Goal: Task Accomplishment & Management: Complete application form

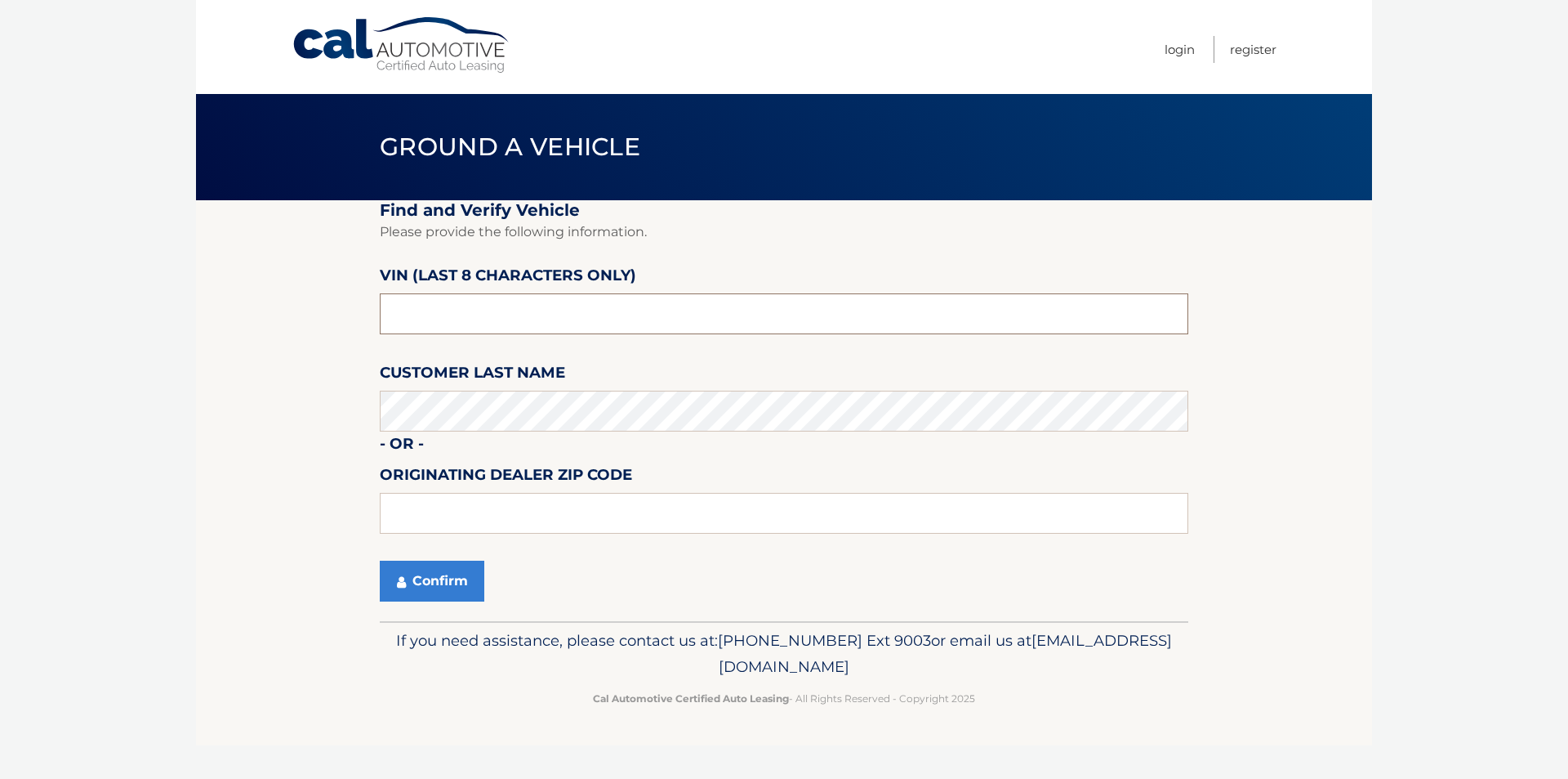
click at [421, 317] on input "text" at bounding box center [784, 313] width 808 height 40
click at [464, 45] on link "Cal Automotive" at bounding box center [401, 45] width 220 height 58
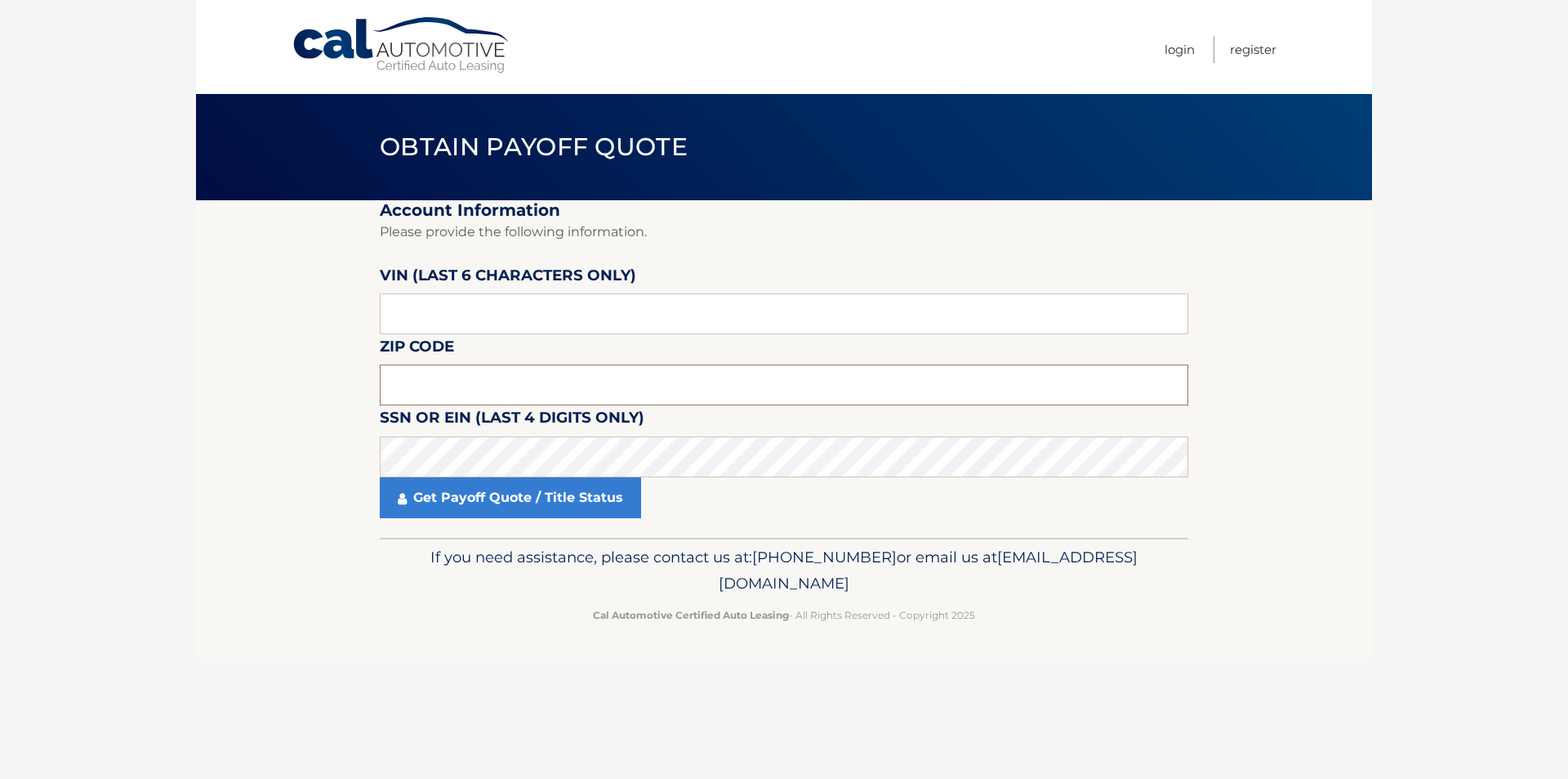
click at [503, 392] on input "text" at bounding box center [784, 384] width 808 height 40
click at [487, 491] on link "Get Payoff Quote / Title Status" at bounding box center [510, 497] width 261 height 40
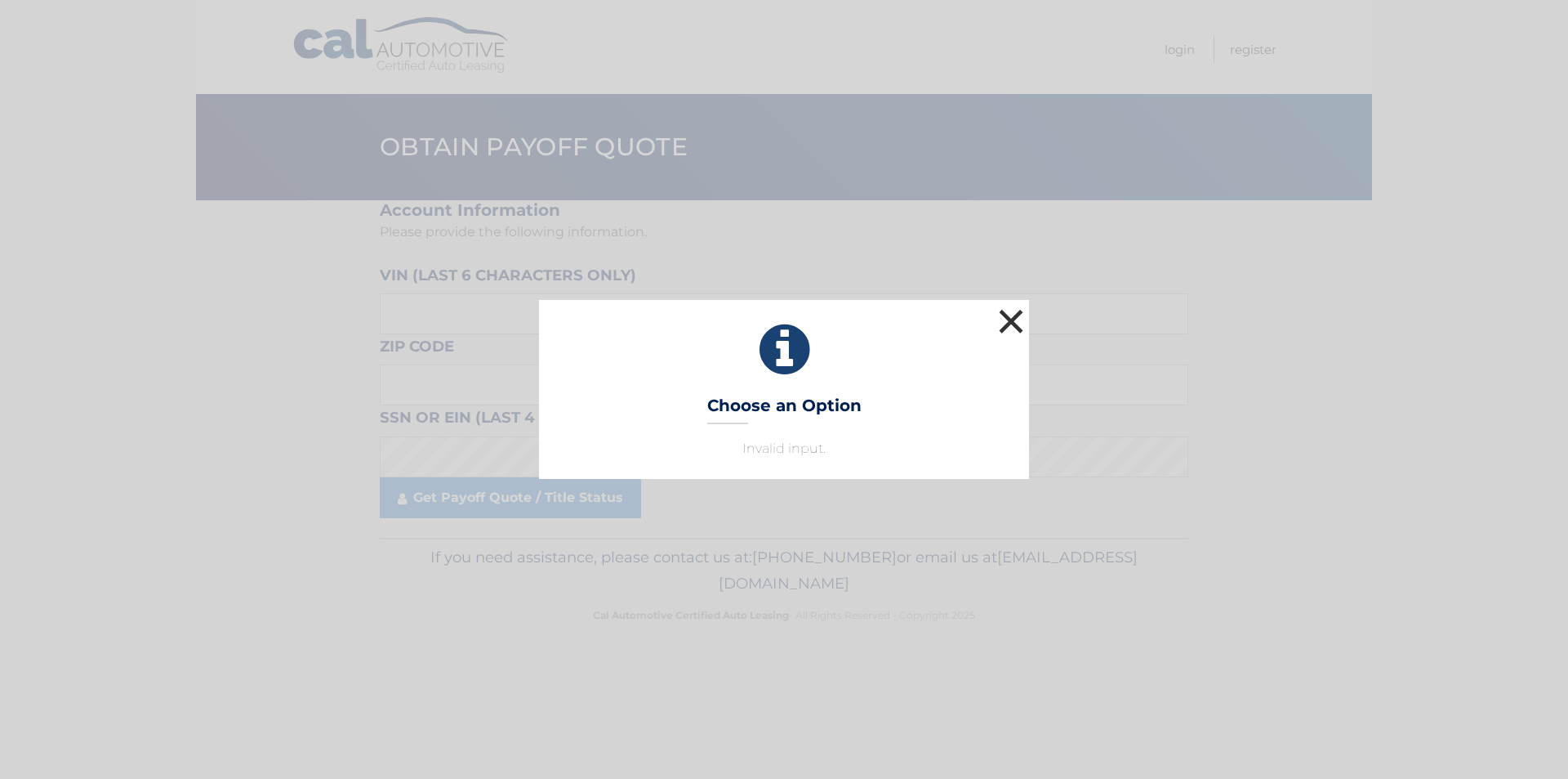
click at [1003, 312] on button "×" at bounding box center [1010, 321] width 33 height 33
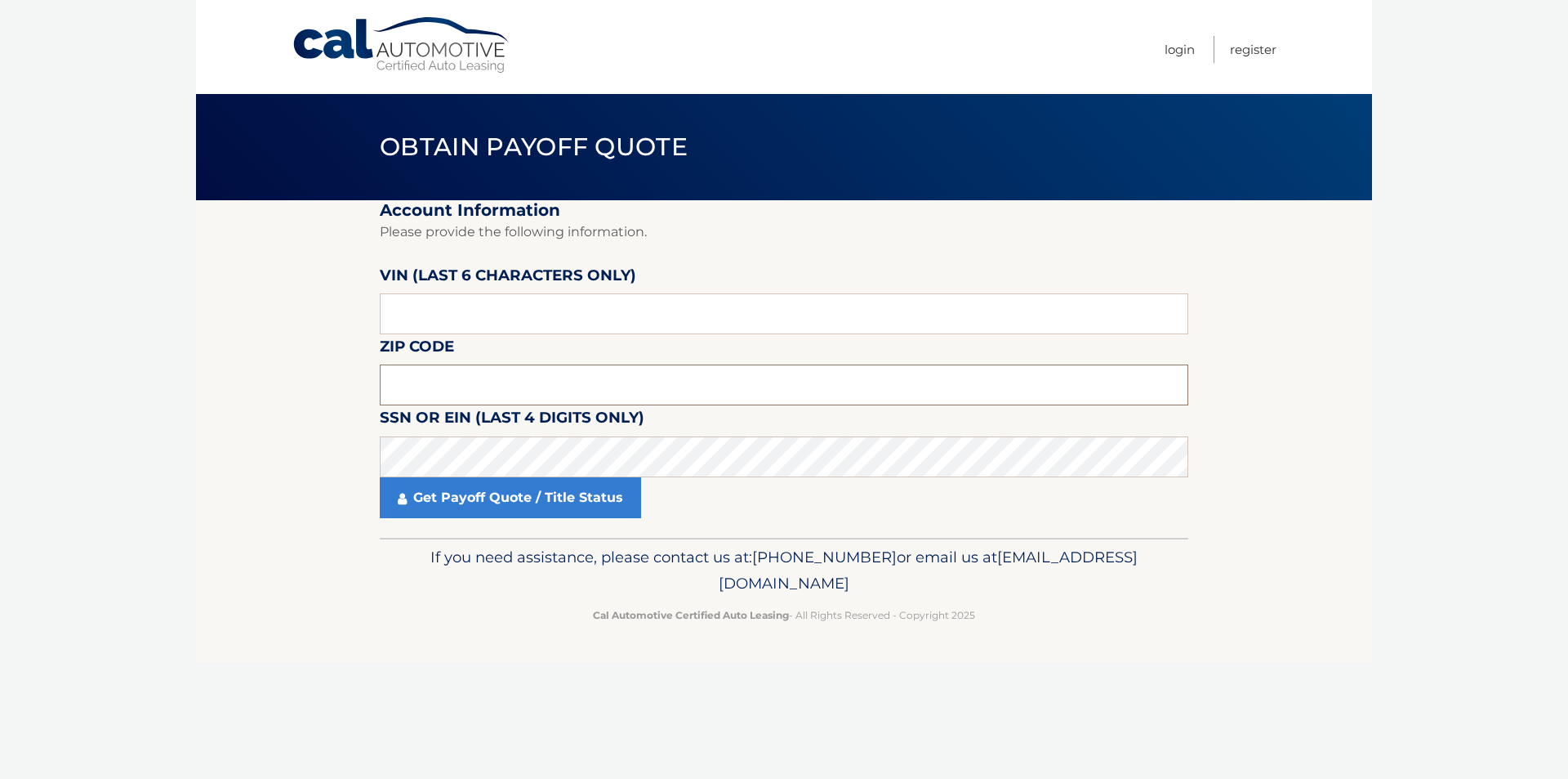
click at [571, 378] on input "text" at bounding box center [784, 384] width 808 height 40
paste input "15226"
type input "15226"
click at [650, 316] on input "text" at bounding box center [784, 313] width 808 height 40
paste input "551062"
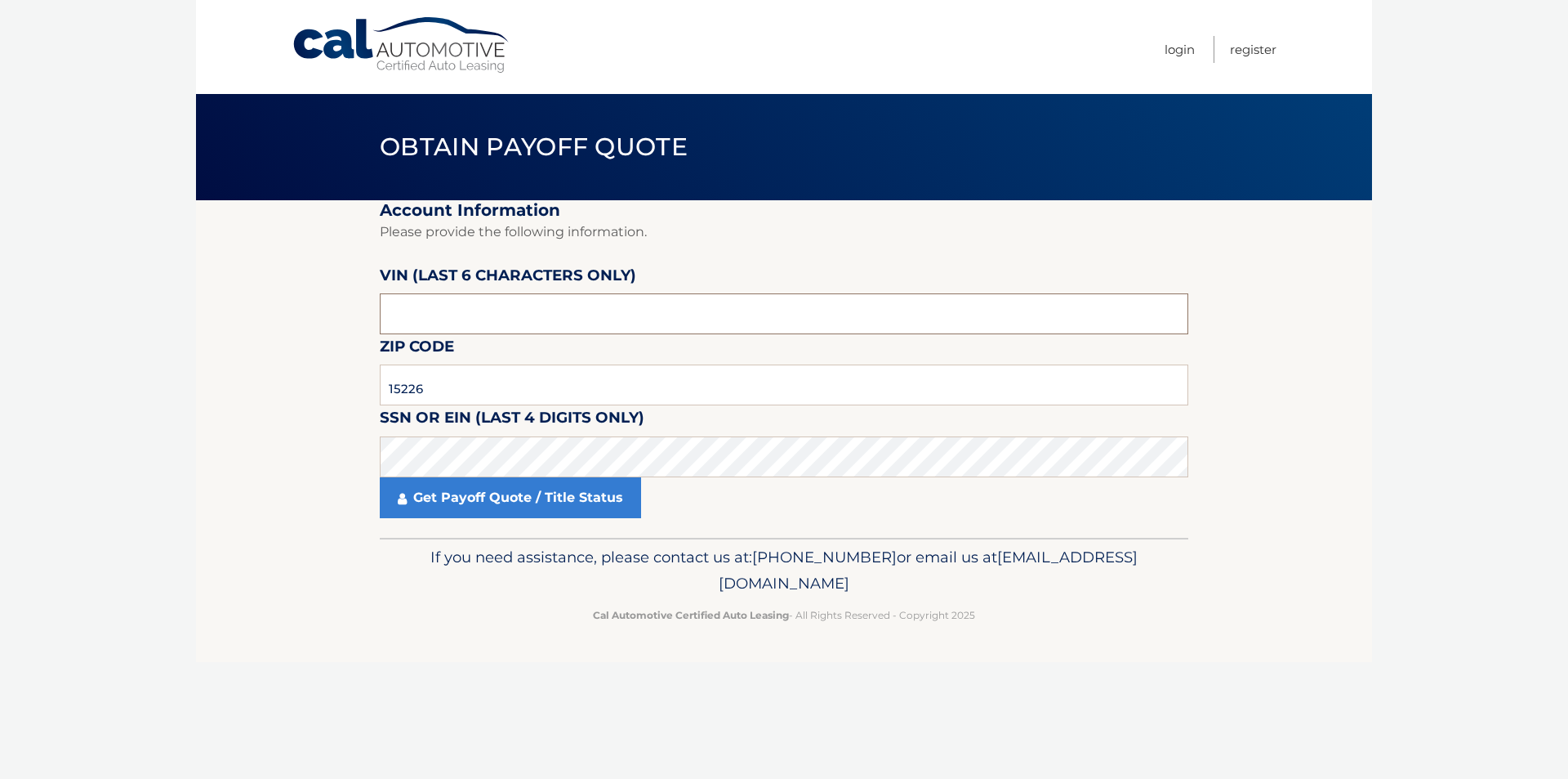
type input "551062"
click at [483, 503] on link "Get Payoff Quote / Title Status" at bounding box center [510, 497] width 261 height 40
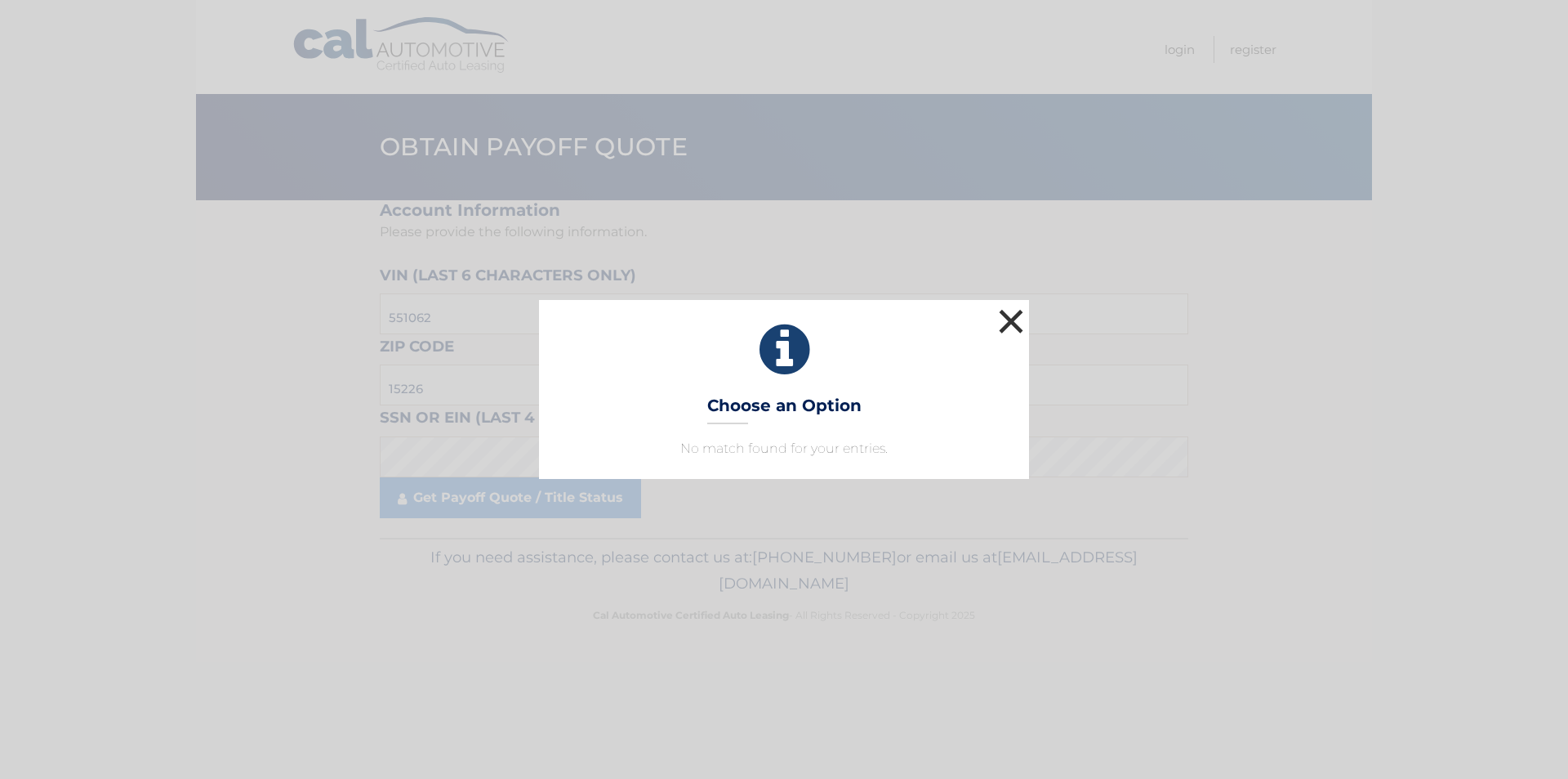
click at [1017, 309] on button "×" at bounding box center [1010, 321] width 33 height 33
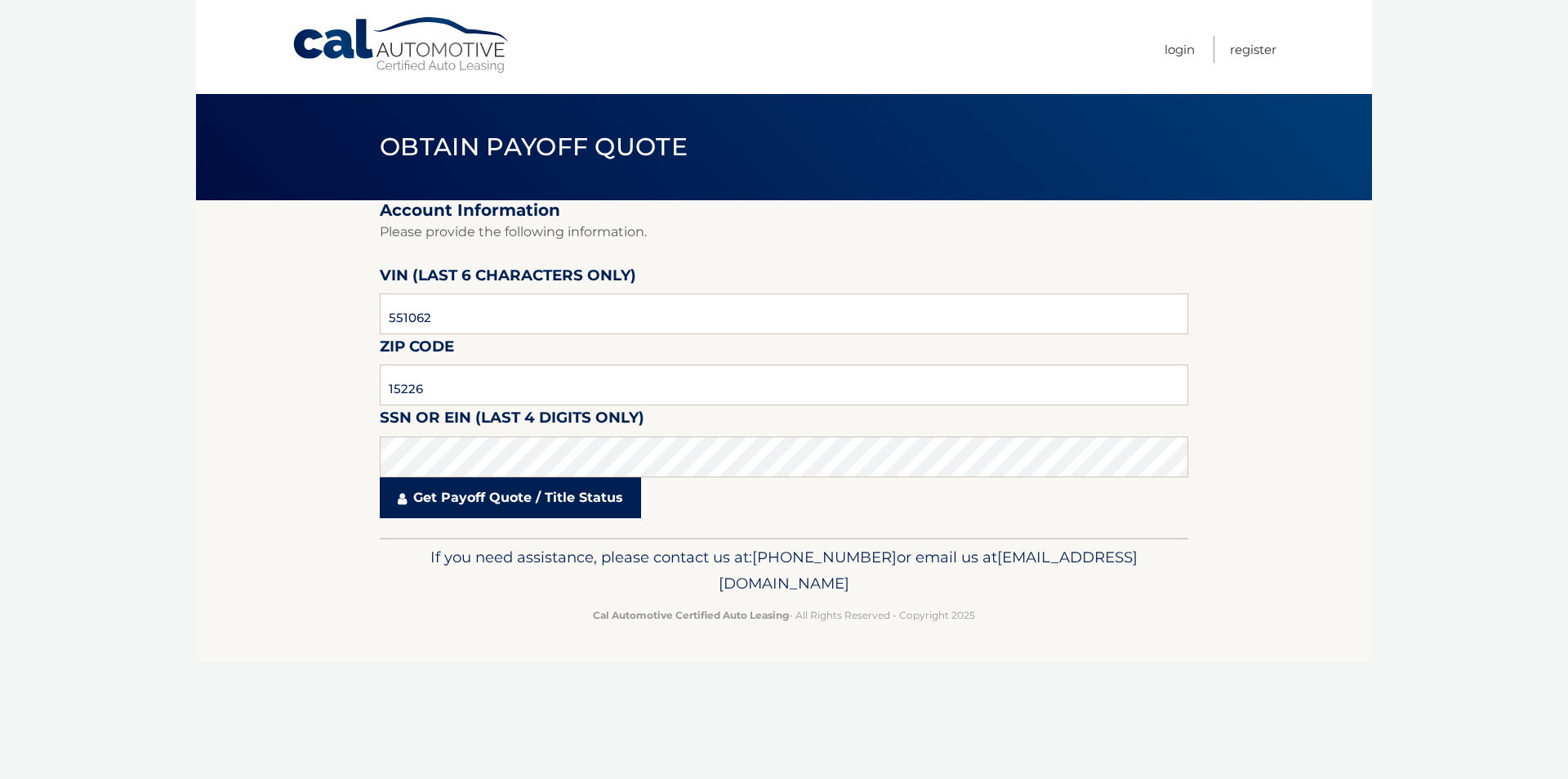
click at [500, 485] on link "Get Payoff Quote / Title Status" at bounding box center [510, 497] width 261 height 40
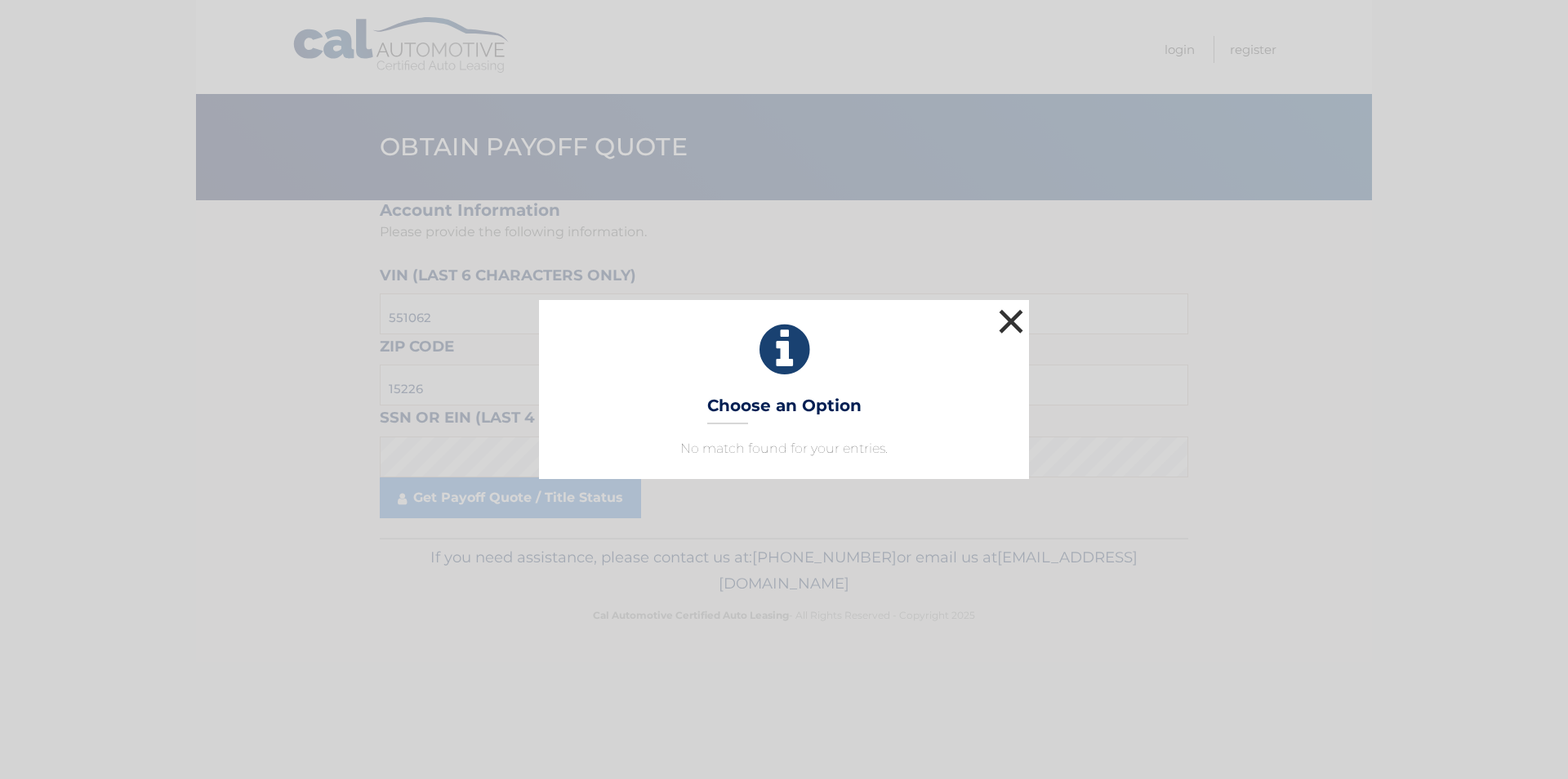
click at [1008, 337] on button "×" at bounding box center [1010, 321] width 33 height 33
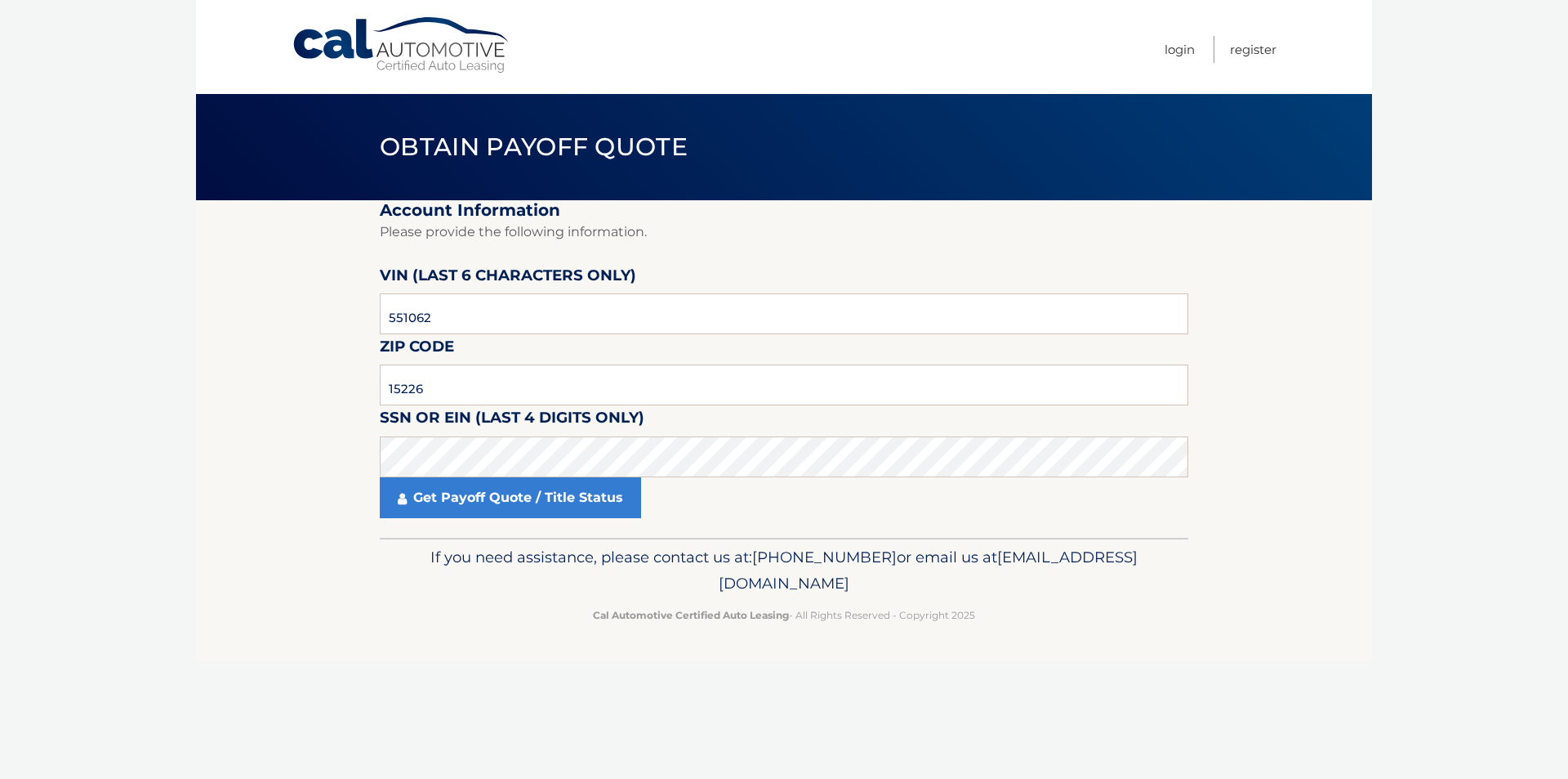
click at [631, 434] on label "SSN or EIN (last 4 digits only)" at bounding box center [512, 421] width 264 height 31
drag, startPoint x: 287, startPoint y: 690, endPoint x: 576, endPoint y: 536, distance: 327.5
click at [291, 691] on div "Cal Automotive Menu Login Register Obtain Payoff Quote ×" at bounding box center [784, 389] width 1176 height 779
click at [558, 505] on link "Get Payoff Quote / Title Status" at bounding box center [510, 497] width 261 height 40
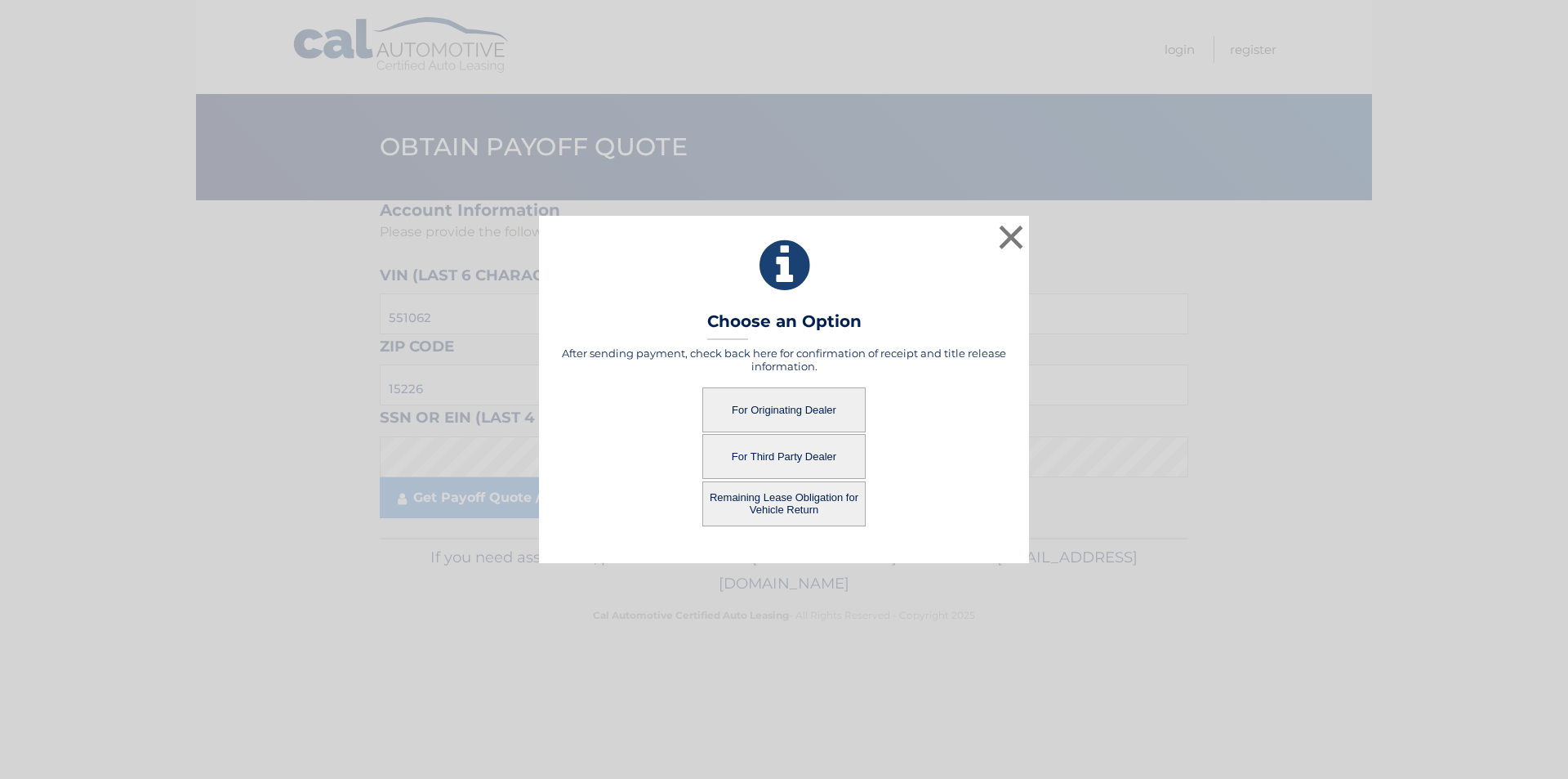
click at [805, 408] on button "For Originating Dealer" at bounding box center [784, 410] width 164 height 45
click at [790, 406] on button "For Originating Dealer" at bounding box center [784, 410] width 164 height 45
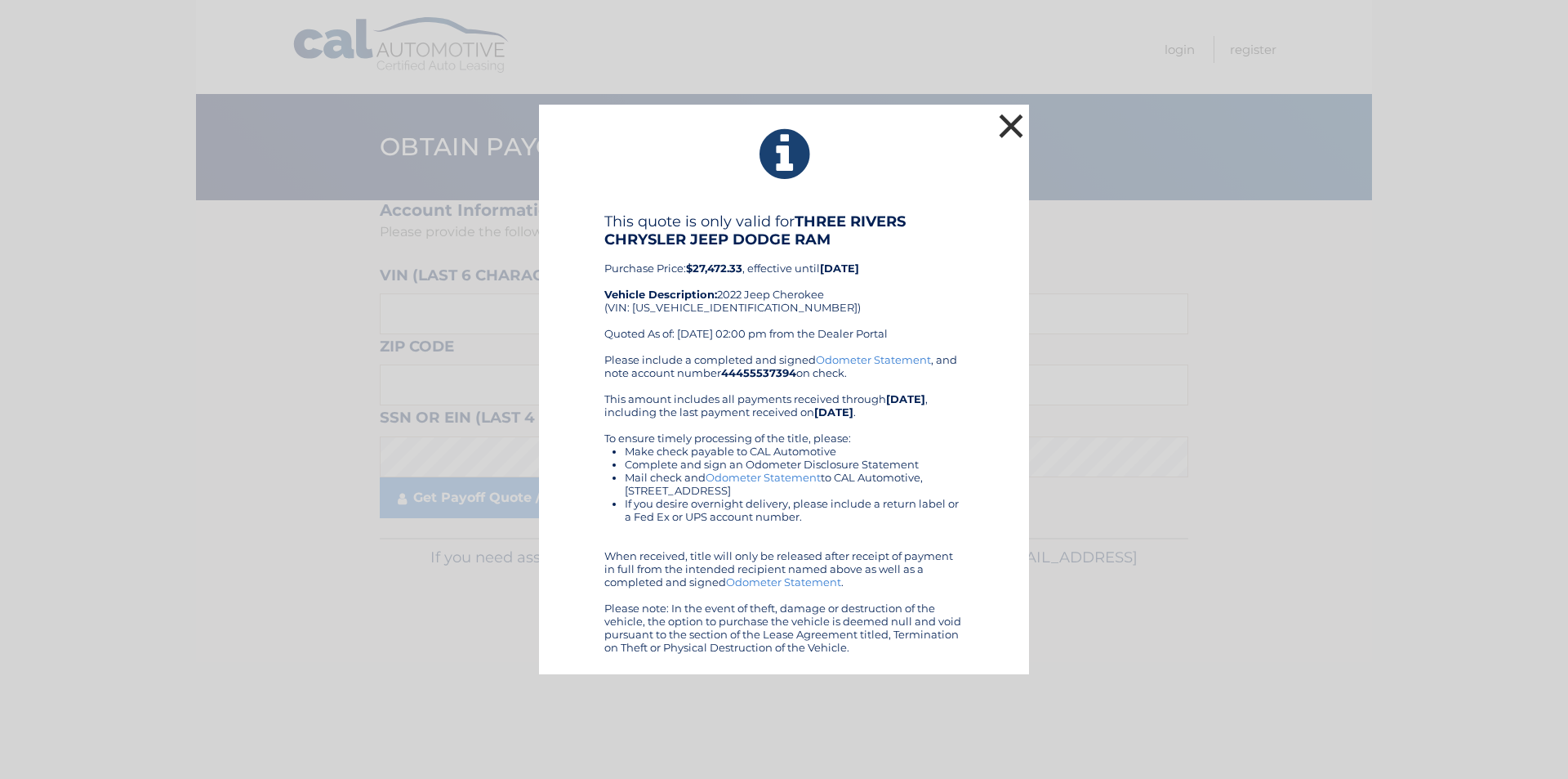
click at [1015, 124] on button "×" at bounding box center [1010, 125] width 33 height 33
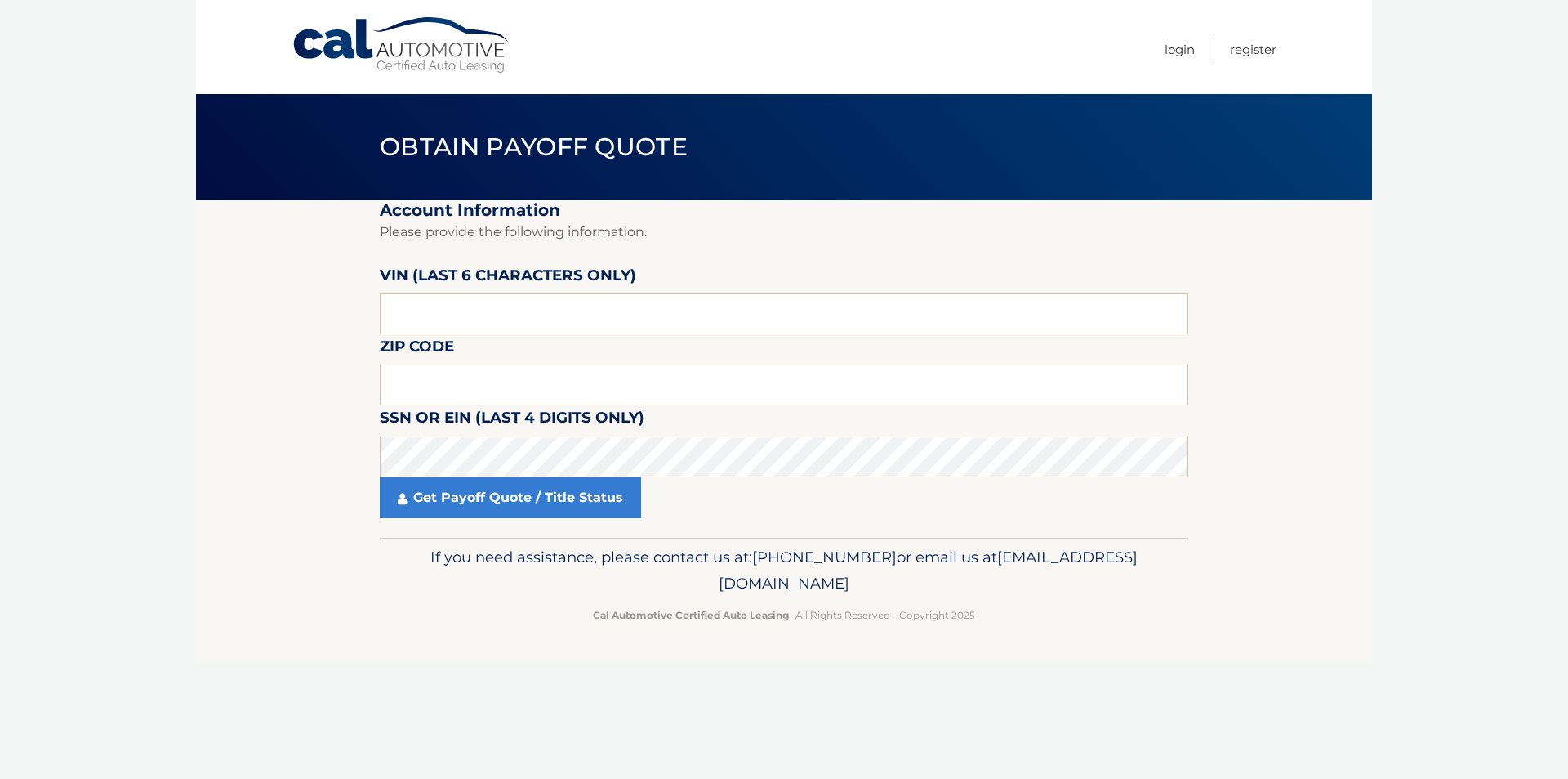
click at [404, 73] on link "Cal Automotive" at bounding box center [401, 45] width 220 height 58
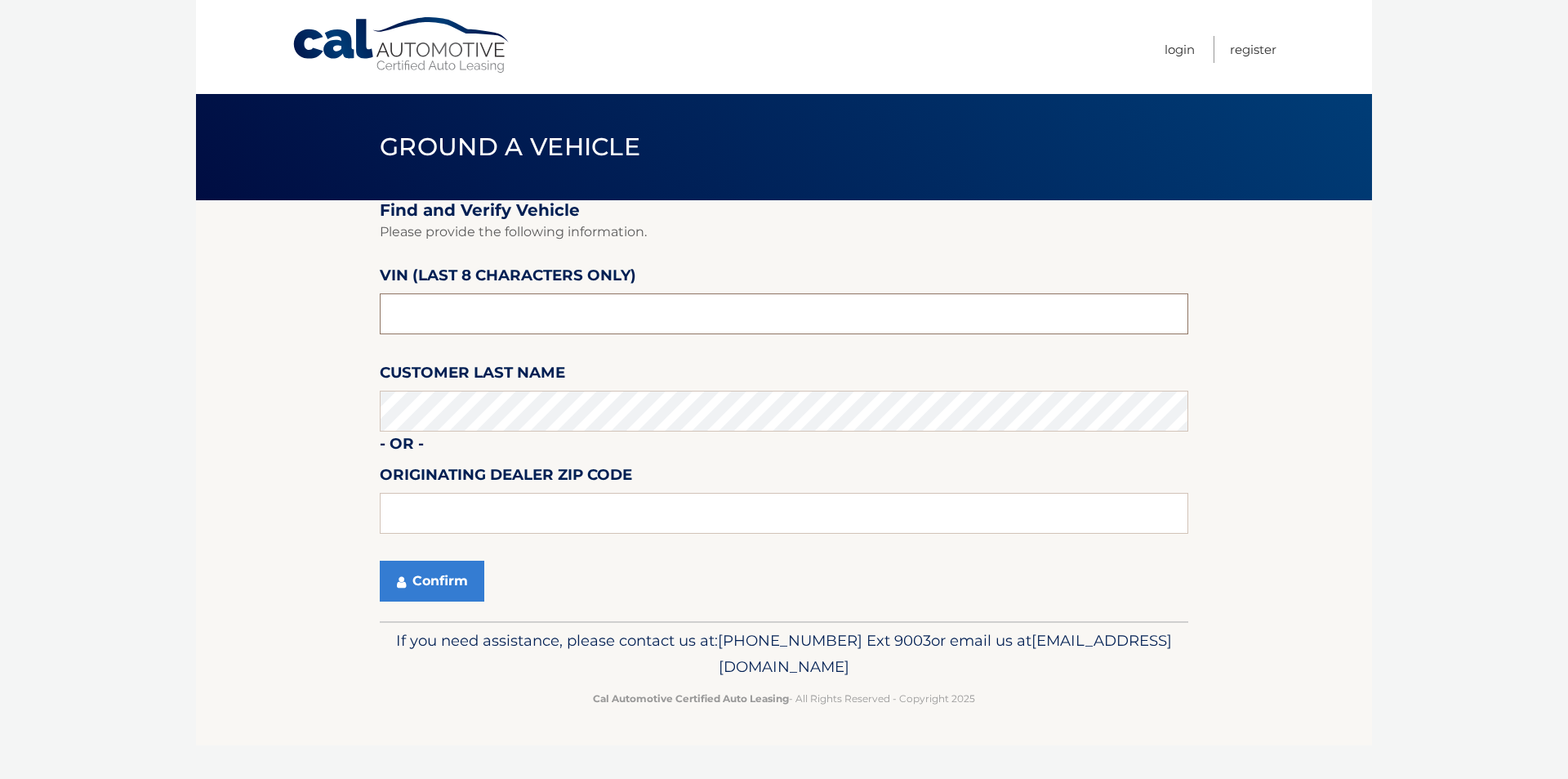
click at [472, 299] on input "text" at bounding box center [784, 313] width 808 height 40
paste input "ND551062"
type input "ND551062"
click at [311, 466] on section "Find and Verify Vehicle Please provide the following information. VIN (last 8 c…" at bounding box center [784, 411] width 1176 height 421
click at [454, 561] on button "Confirm" at bounding box center [432, 581] width 105 height 40
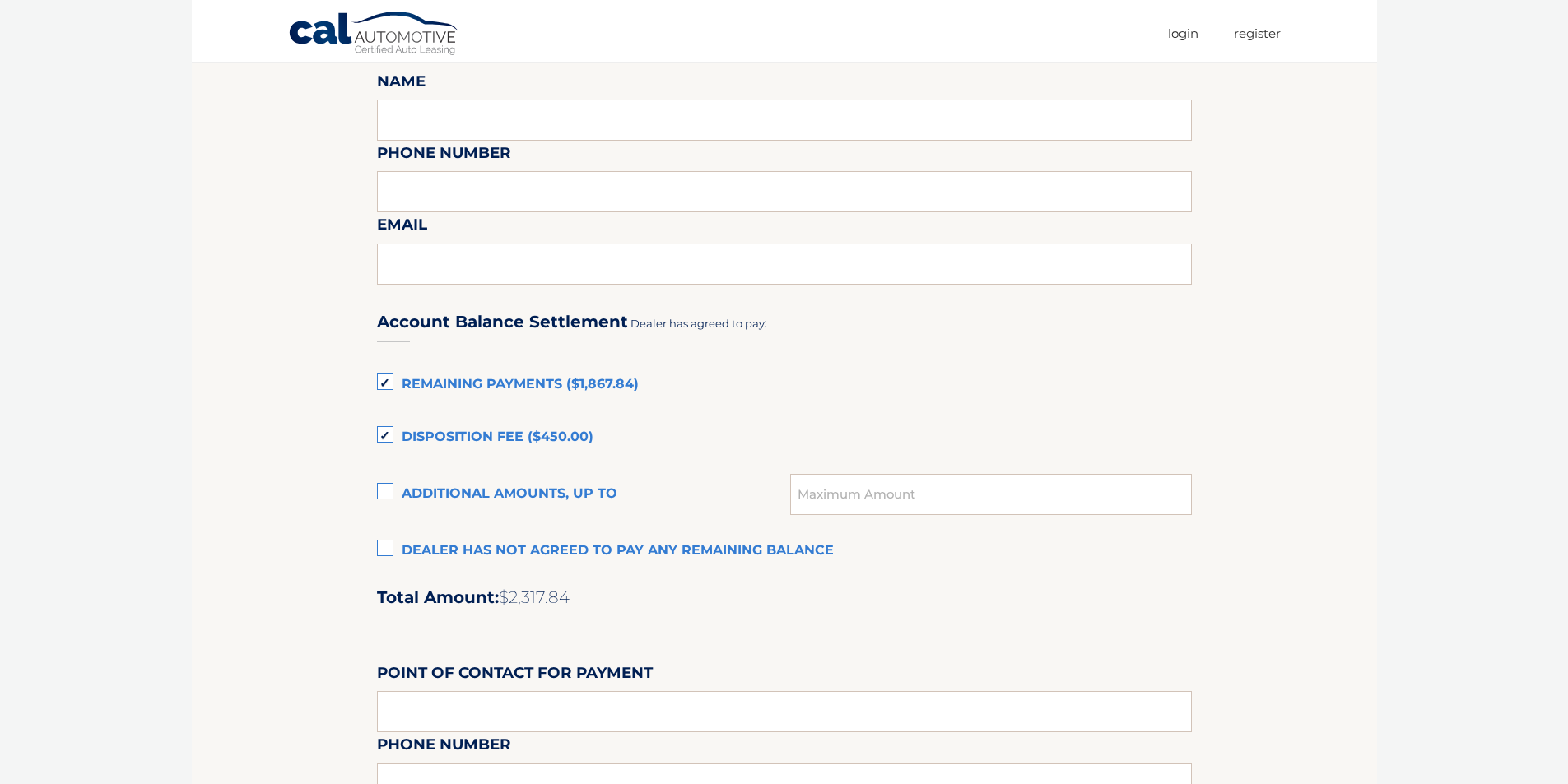
scroll to position [1096, 0]
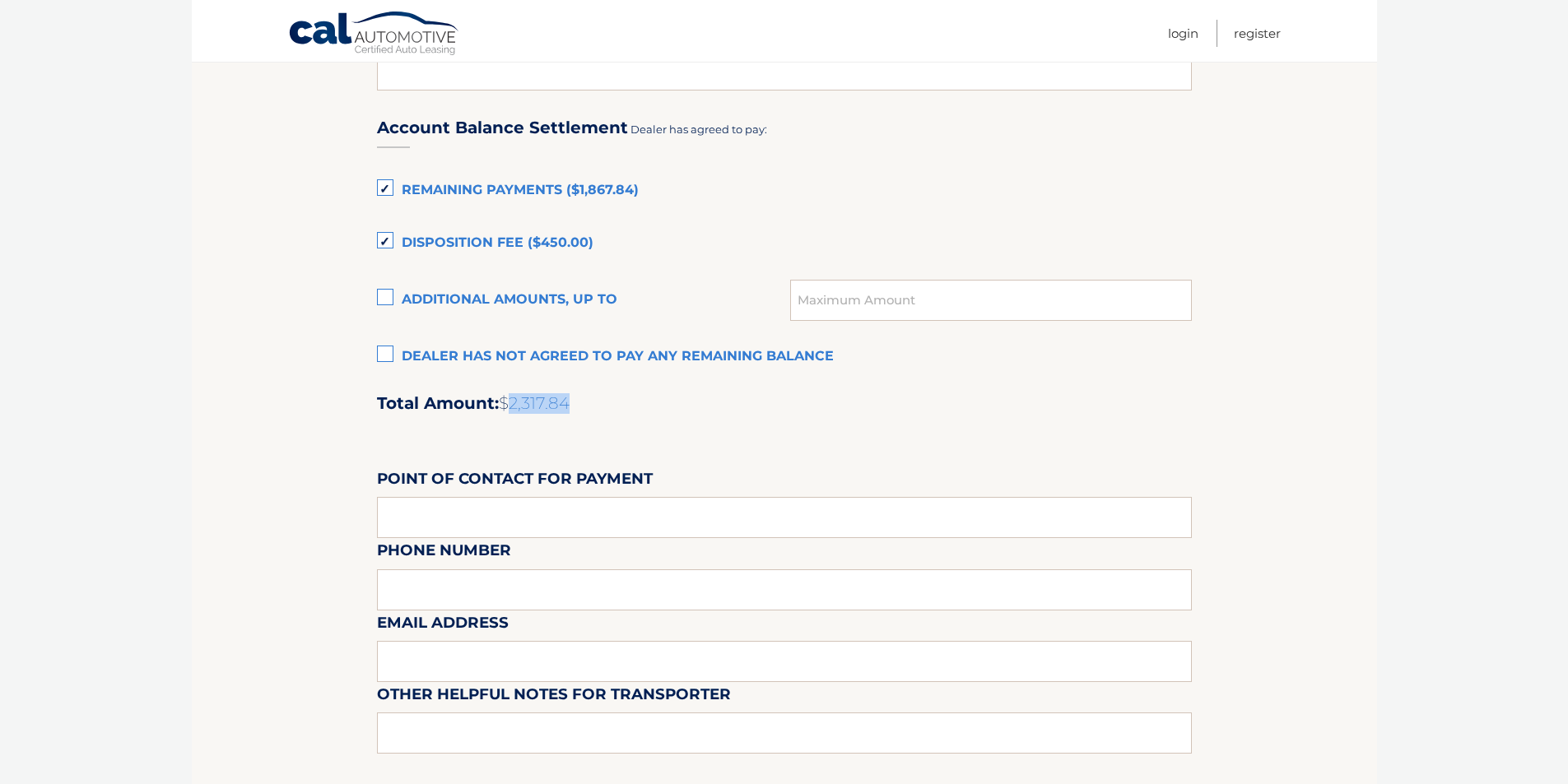
drag, startPoint x: 508, startPoint y: 405, endPoint x: 687, endPoint y: 410, distance: 179.1
click at [690, 410] on h2 "Total Amount: $2,317.84" at bounding box center [784, 403] width 814 height 21
click at [676, 409] on h2 "Total Amount: $2,317.84" at bounding box center [784, 403] width 814 height 21
